Goal: Navigation & Orientation: Find specific page/section

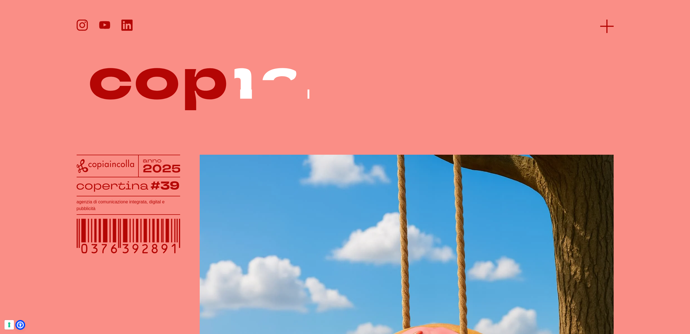
click at [607, 23] on line at bounding box center [607, 26] width 0 height 13
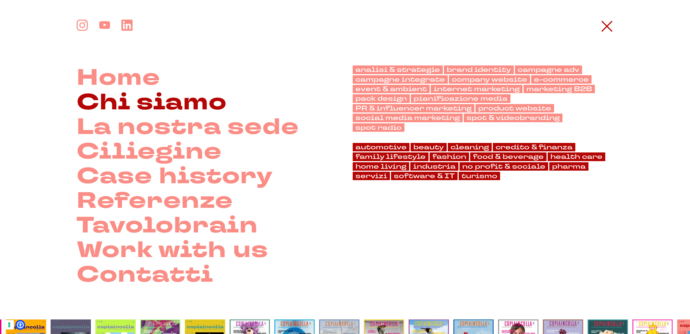
click at [163, 99] on link "Chi siamo" at bounding box center [152, 102] width 150 height 25
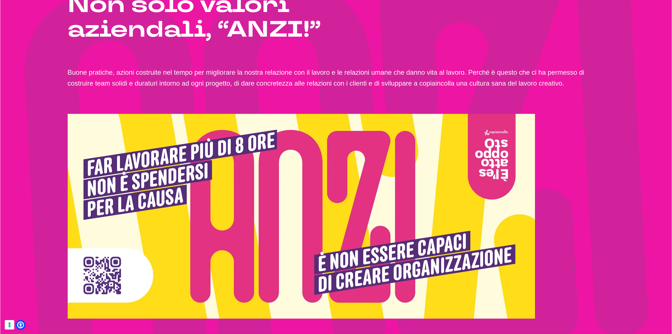
scroll to position [1193, 0]
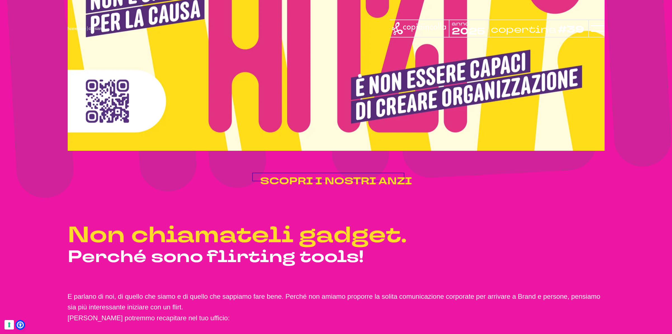
scroll to position [1391, 0]
click at [355, 188] on span "SCOPRI I NOSTRI ANZI" at bounding box center [336, 181] width 152 height 13
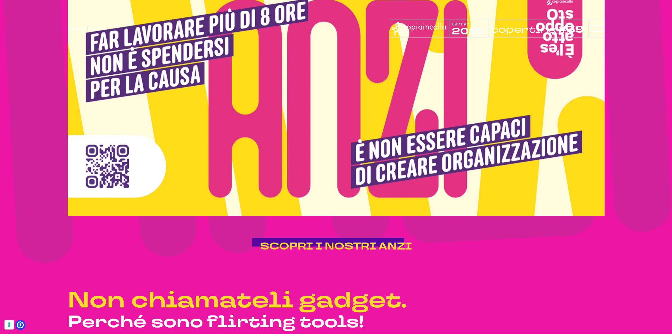
scroll to position [1326, 0]
click at [424, 204] on img at bounding box center [336, 98] width 537 height 235
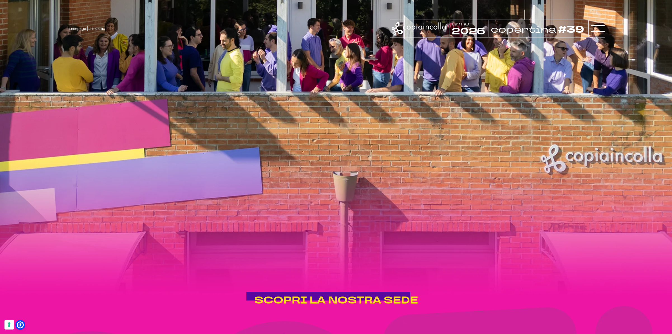
scroll to position [854, 0]
